Goal: Task Accomplishment & Management: Manage account settings

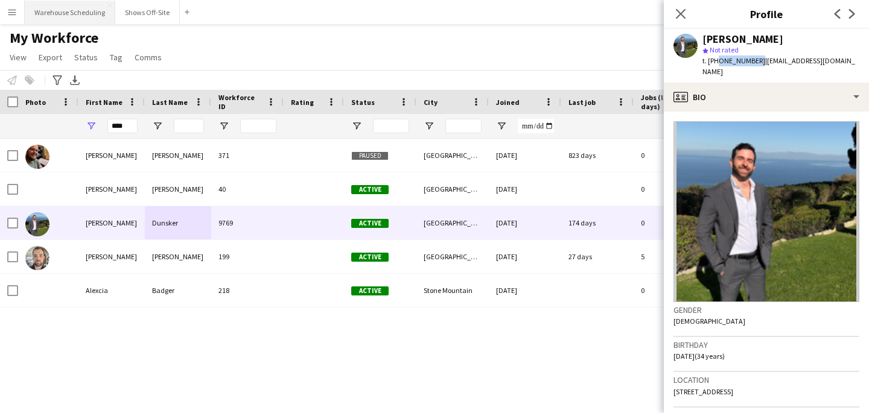
scroll to position [41, 0]
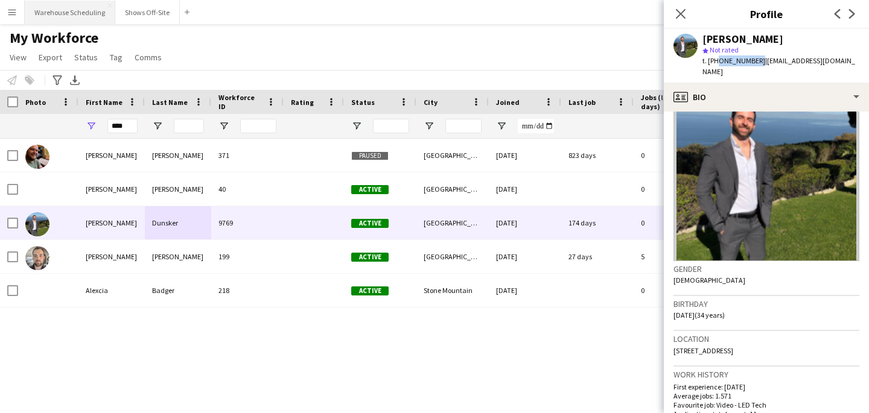
click at [47, 11] on button "Warehouse Scheduling Close" at bounding box center [70, 13] width 91 height 24
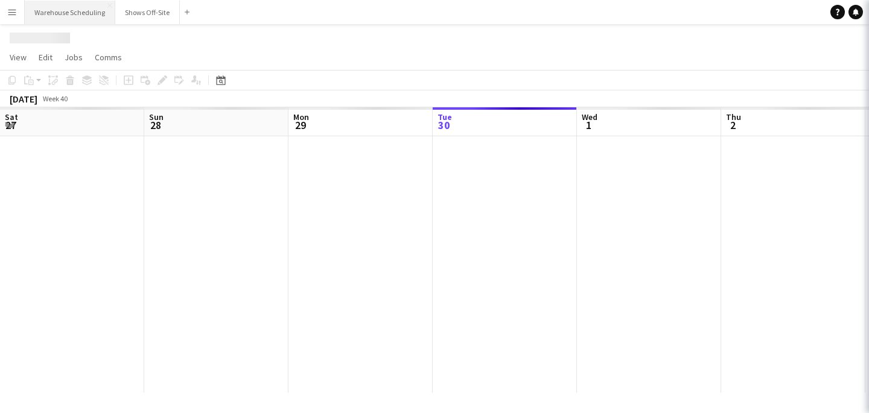
scroll to position [0, 288]
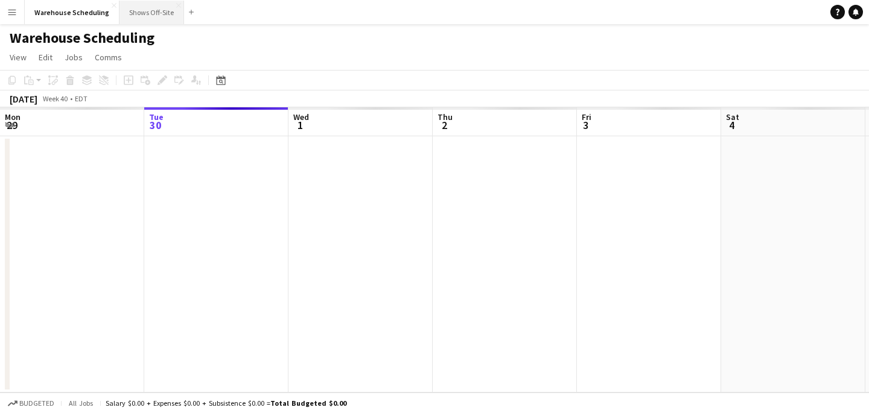
click at [145, 13] on button "Shows Off-Site Close" at bounding box center [151, 13] width 65 height 24
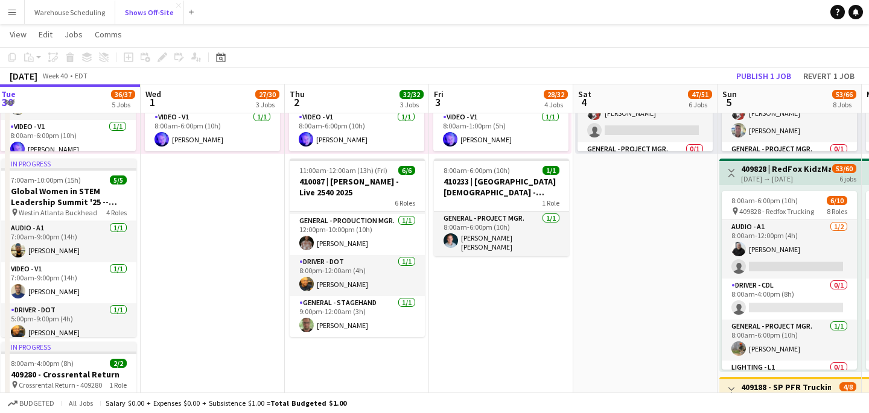
scroll to position [119, 0]
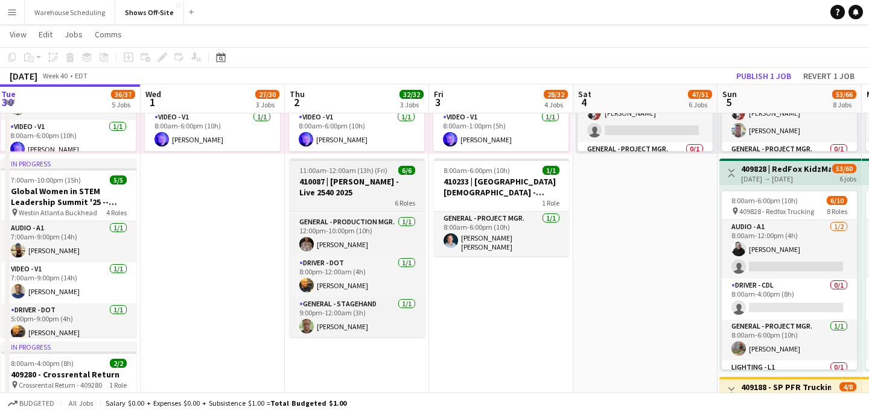
click at [363, 187] on h3 "410087 | [PERSON_NAME] - Live 2540 2025" at bounding box center [357, 187] width 135 height 22
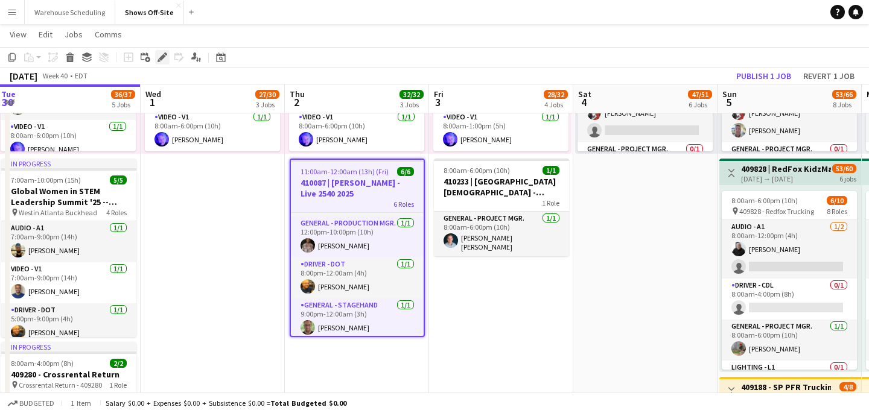
click at [166, 51] on div "Edit" at bounding box center [162, 57] width 14 height 14
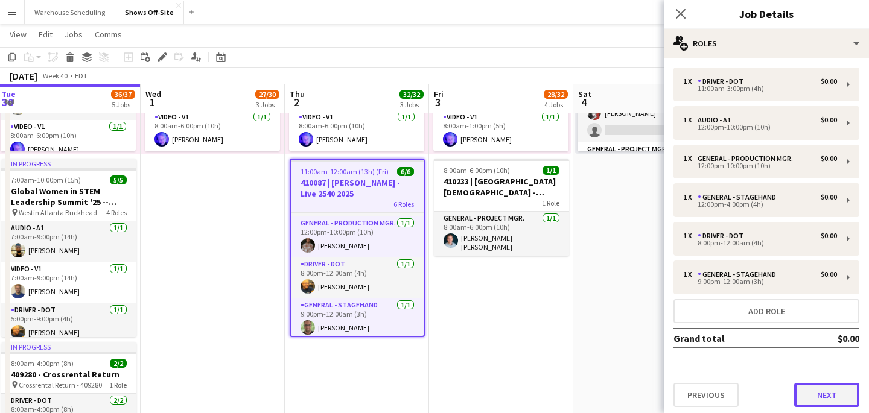
click at [805, 395] on button "Next" at bounding box center [826, 395] width 65 height 24
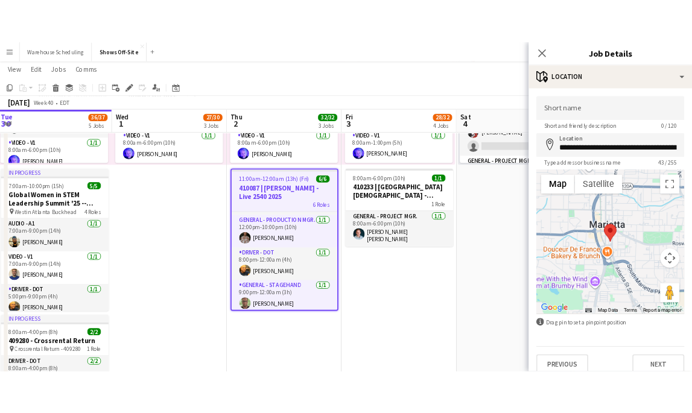
scroll to position [0, 18]
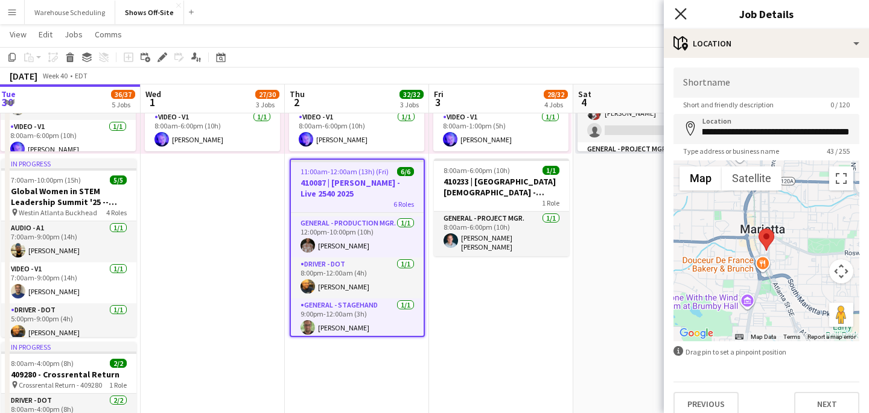
click at [681, 10] on icon "Close pop-in" at bounding box center [680, 13] width 11 height 11
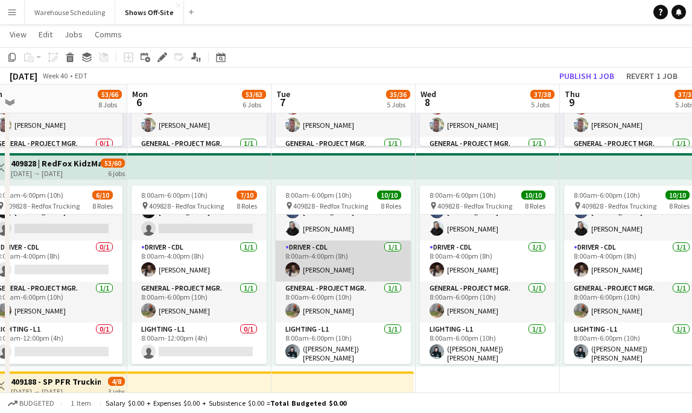
scroll to position [58, 0]
